Goal: Task Accomplishment & Management: Manage account settings

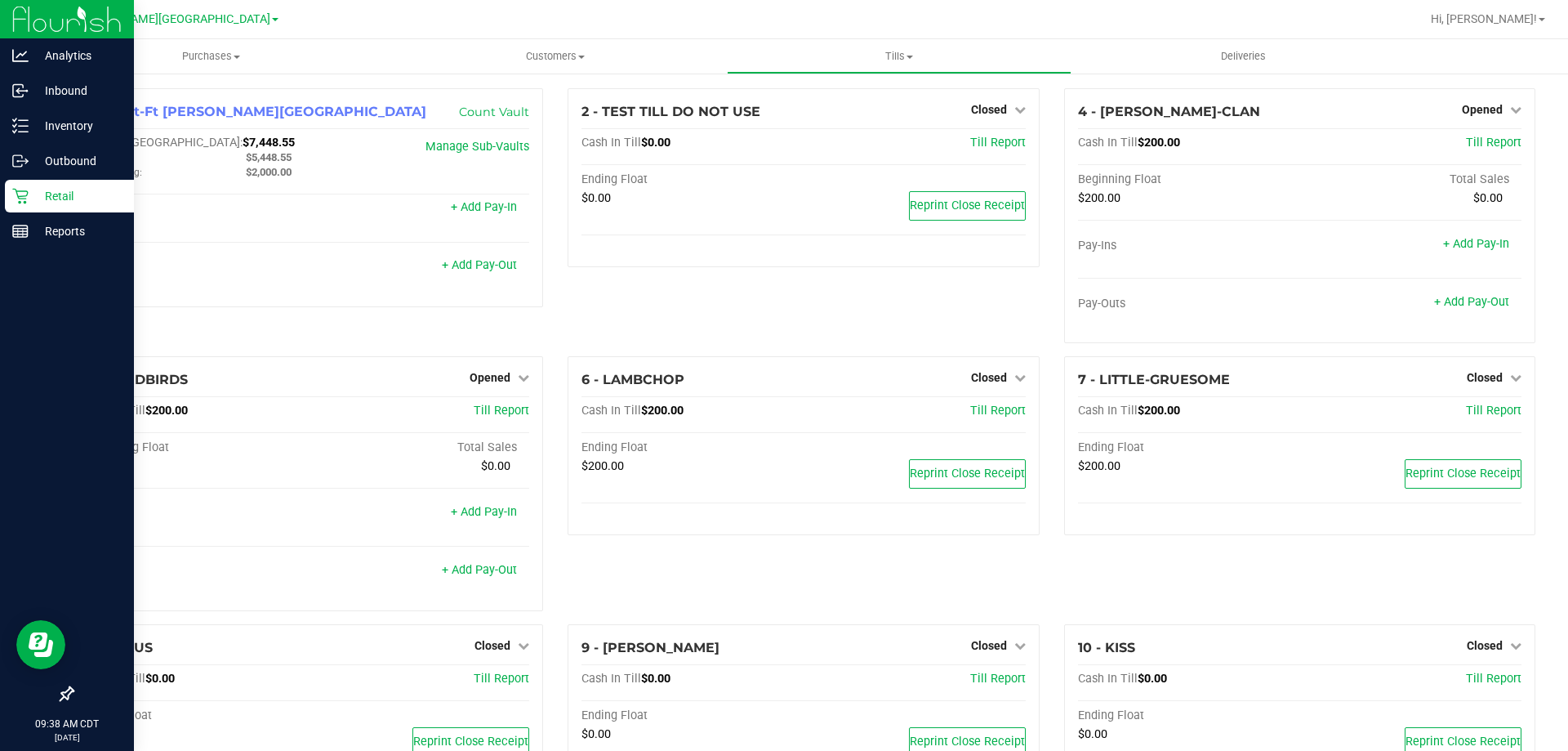
click at [48, 193] on p "Retail" at bounding box center [77, 196] width 98 height 20
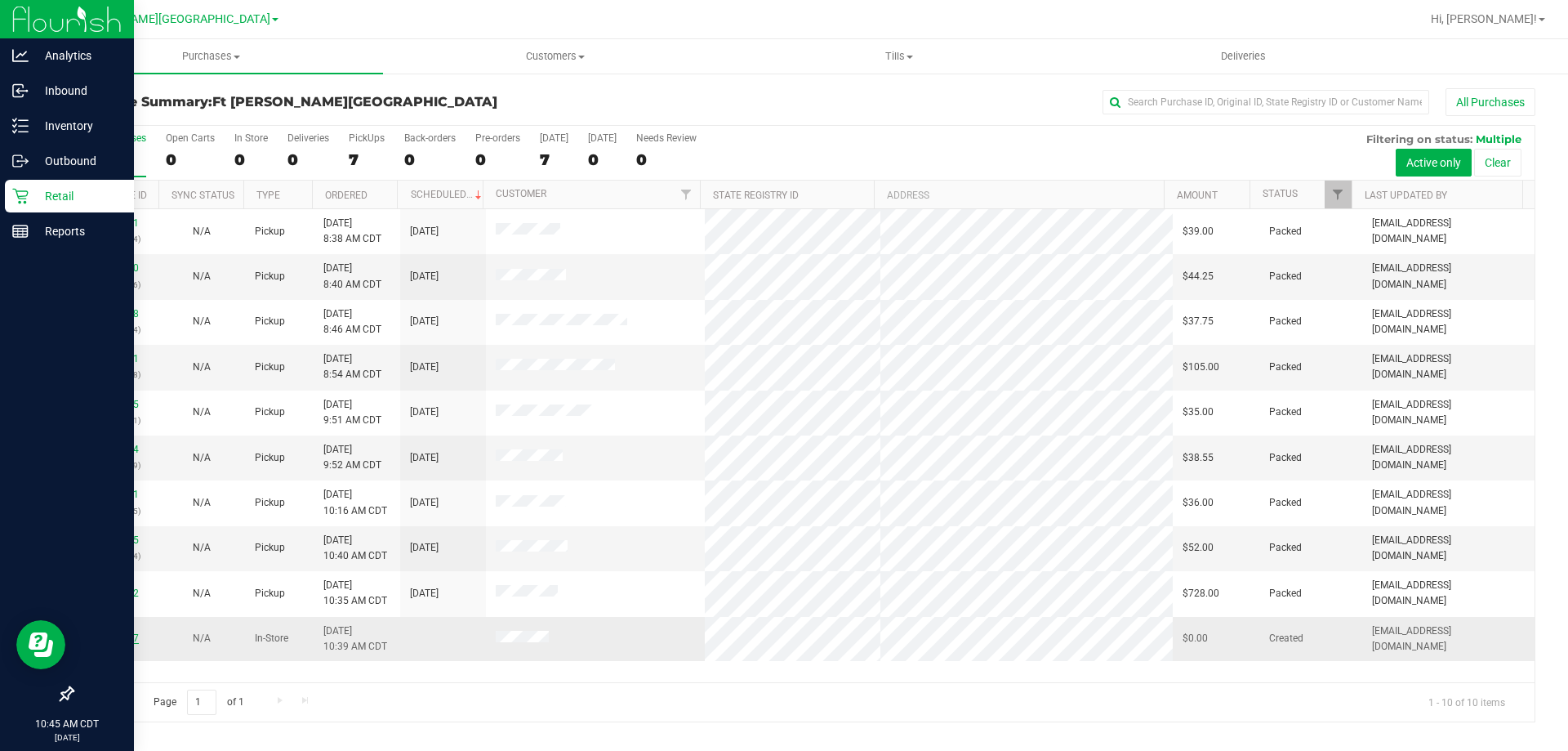
click at [122, 633] on link "12002867" at bounding box center [115, 638] width 46 height 11
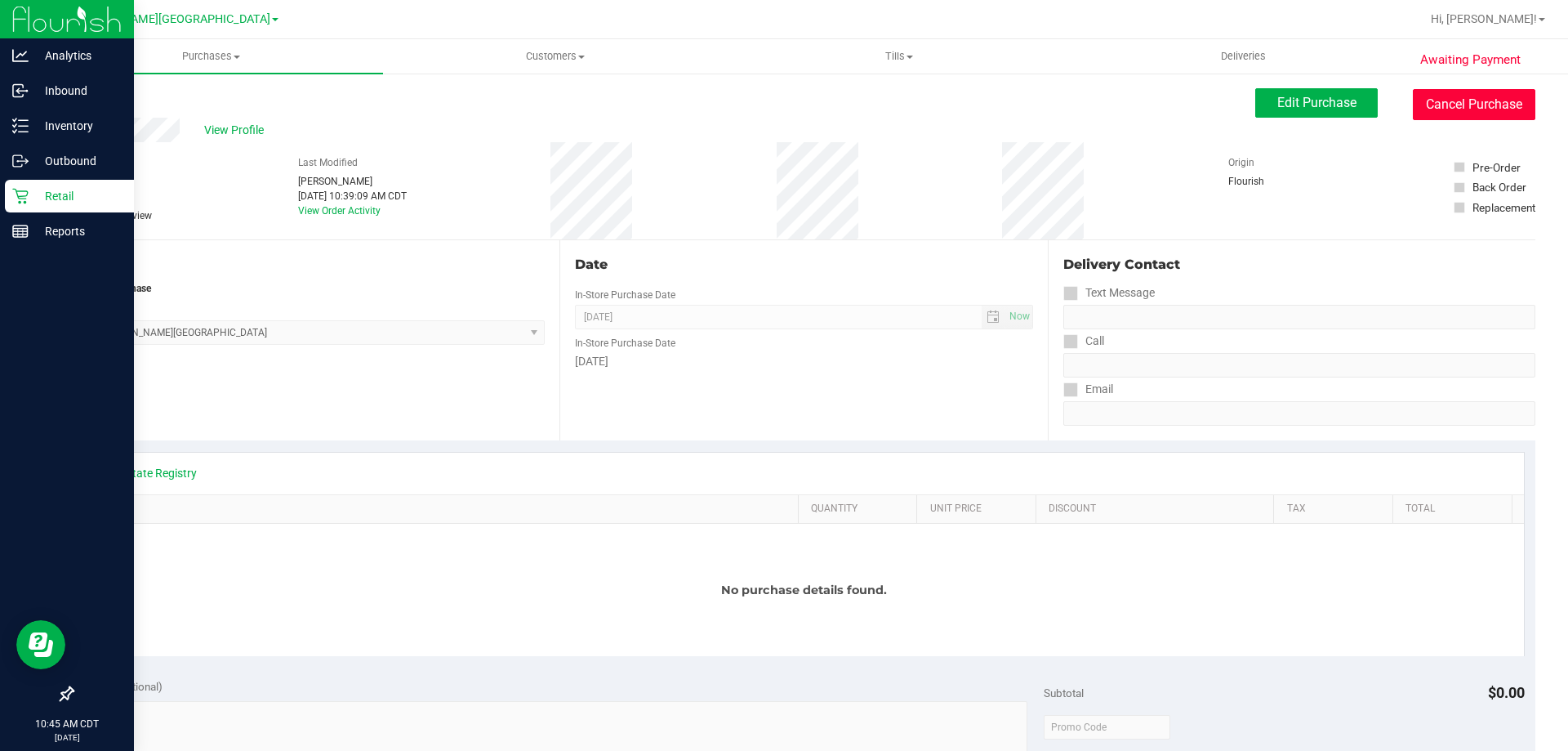
click at [1437, 107] on button "Cancel Purchase" at bounding box center [1474, 105] width 122 height 31
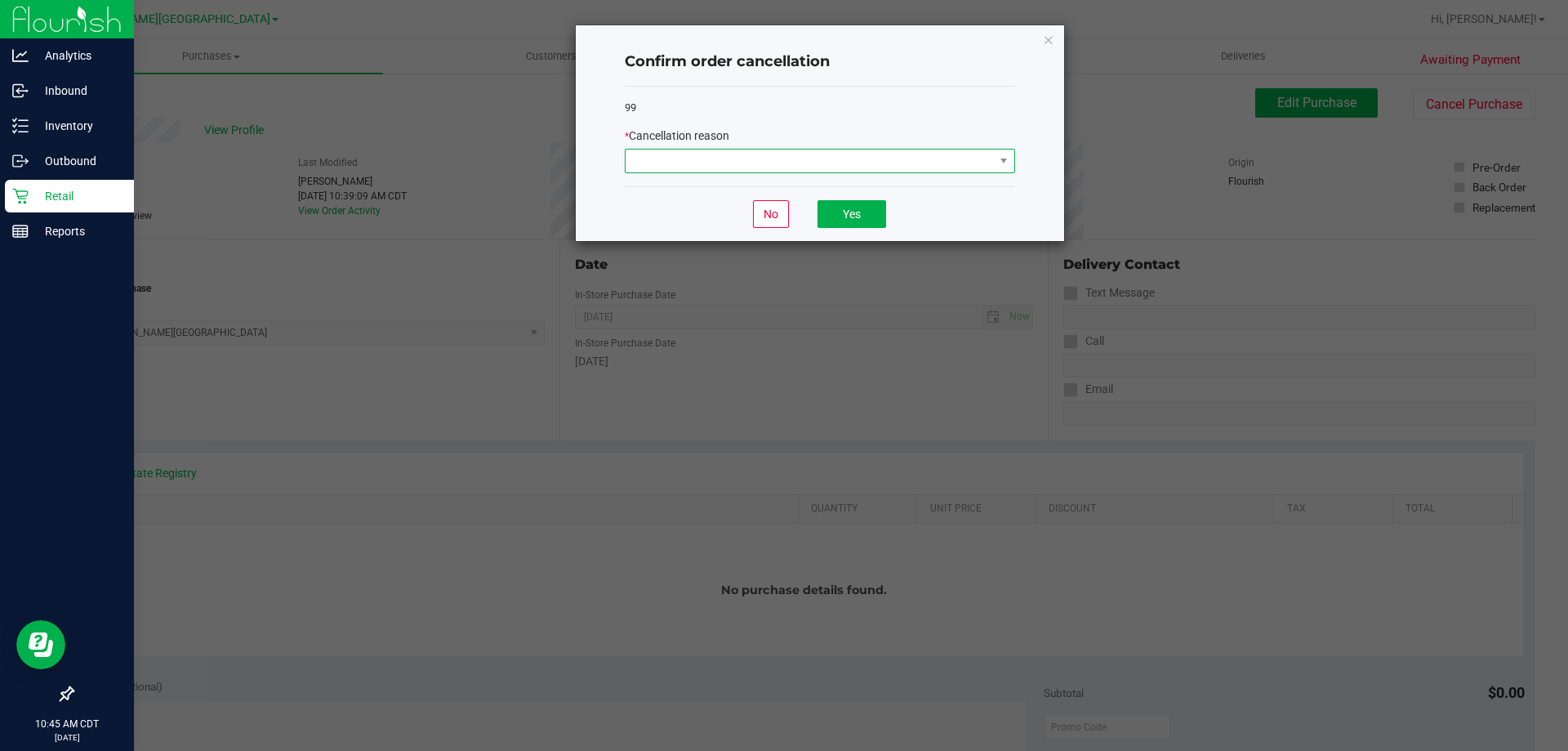
click at [957, 169] on span at bounding box center [809, 161] width 368 height 23
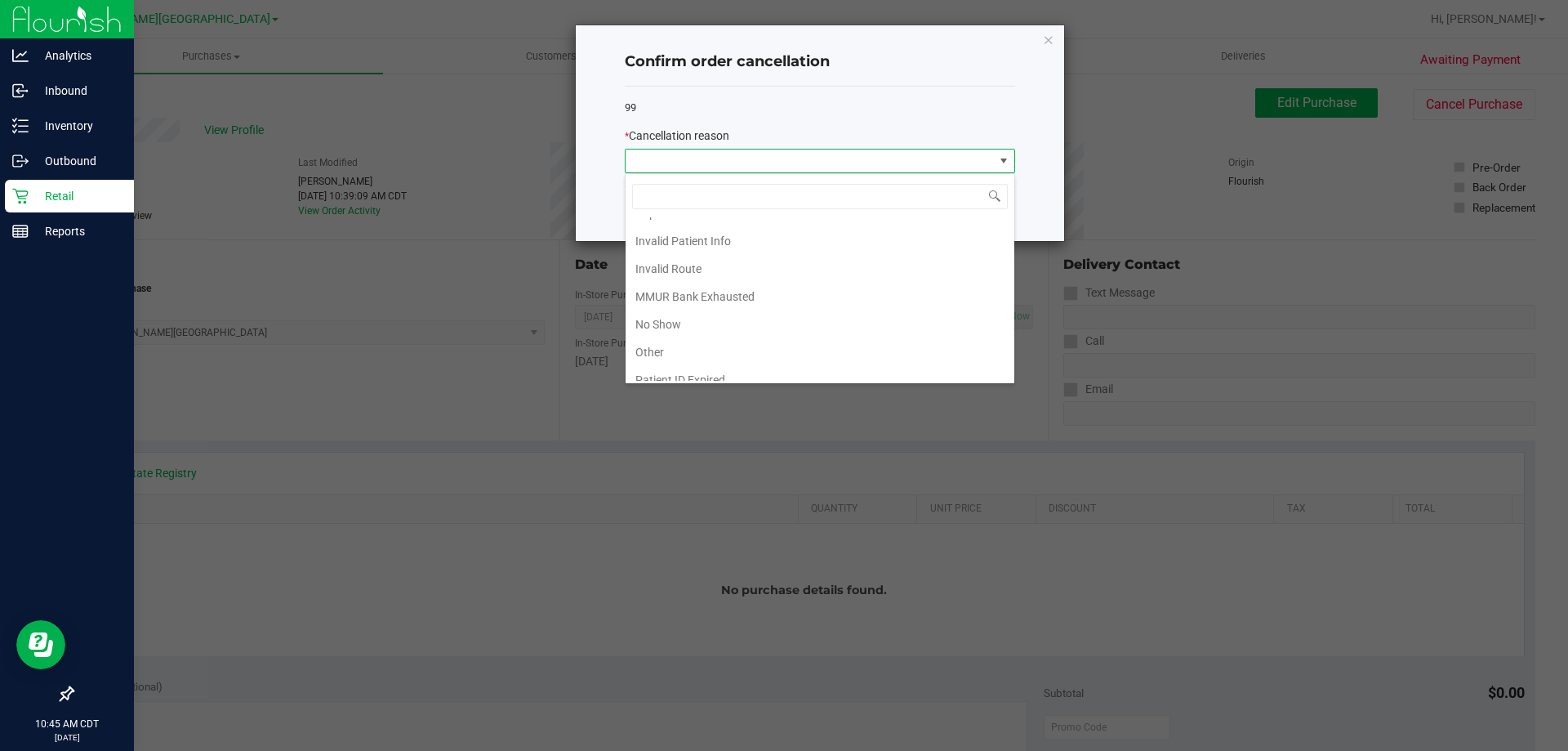
scroll to position [87, 0]
click at [668, 315] on li "Other" at bounding box center [820, 311] width 389 height 28
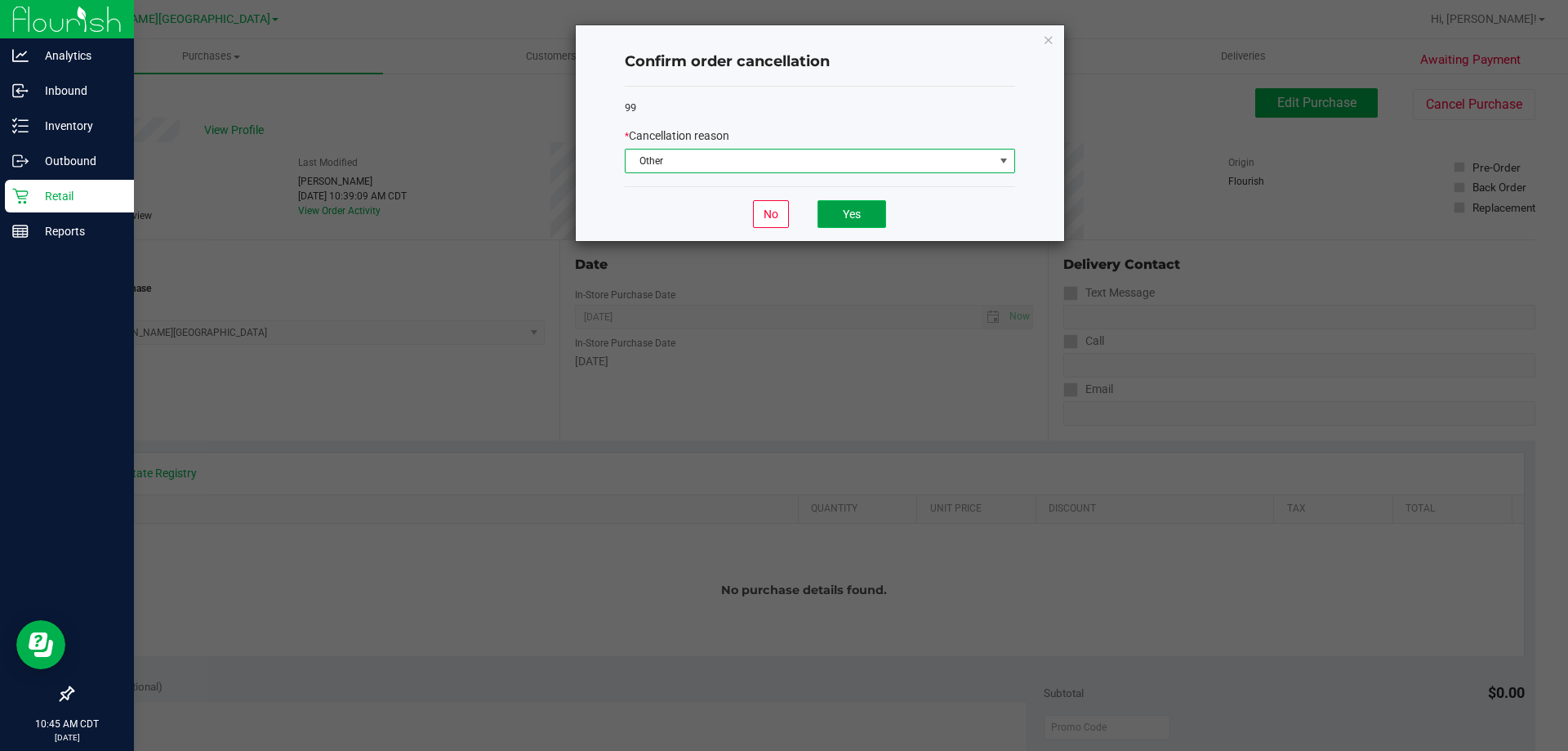
click at [857, 213] on button "Yes" at bounding box center [852, 214] width 68 height 28
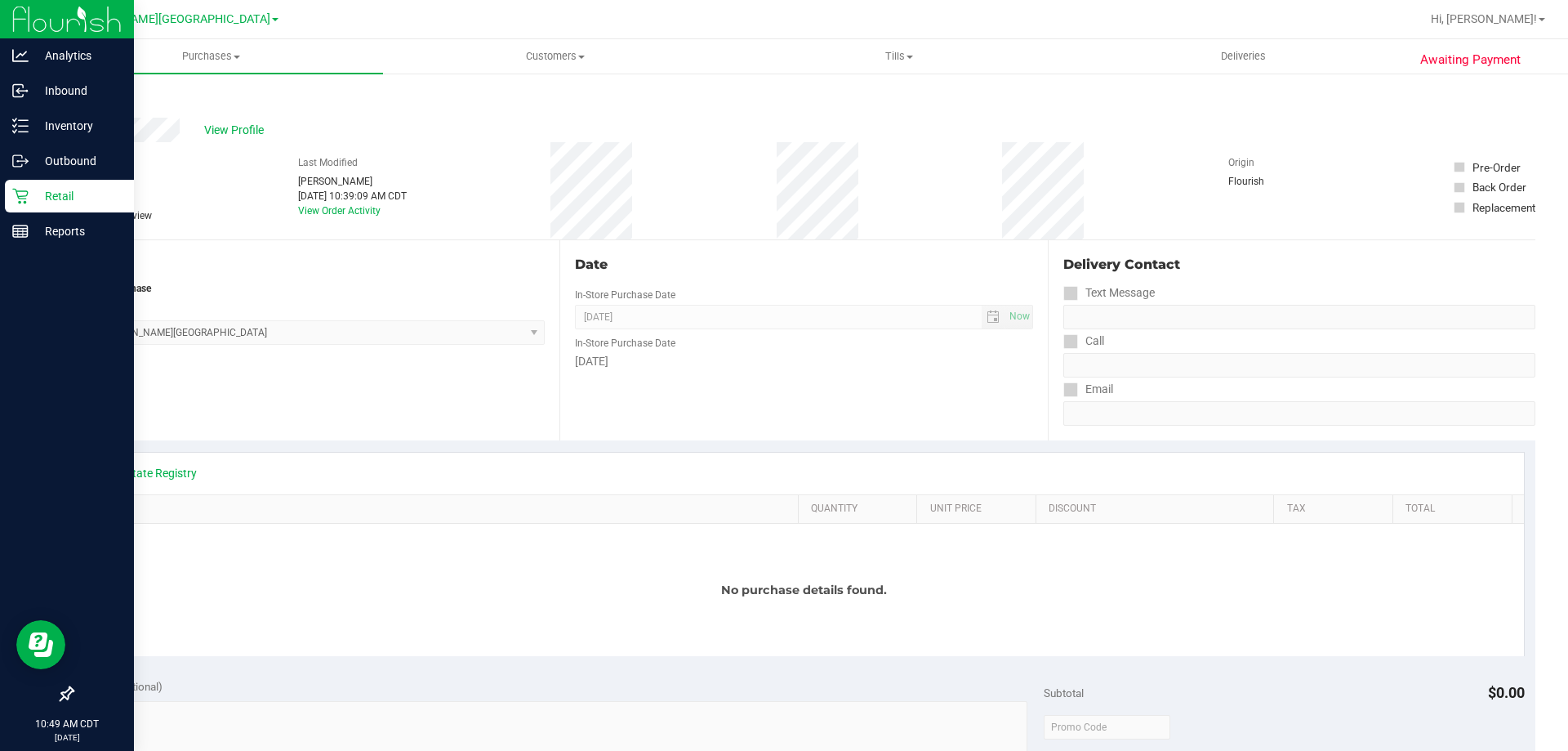
click at [64, 195] on p "Retail" at bounding box center [77, 196] width 98 height 20
